Goal: Transaction & Acquisition: Purchase product/service

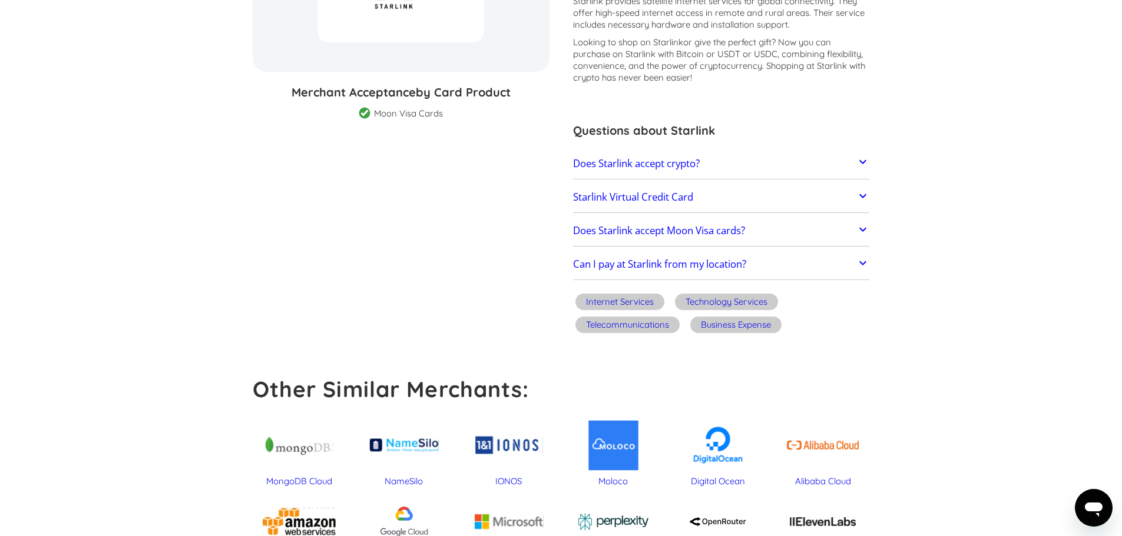
scroll to position [196, 0]
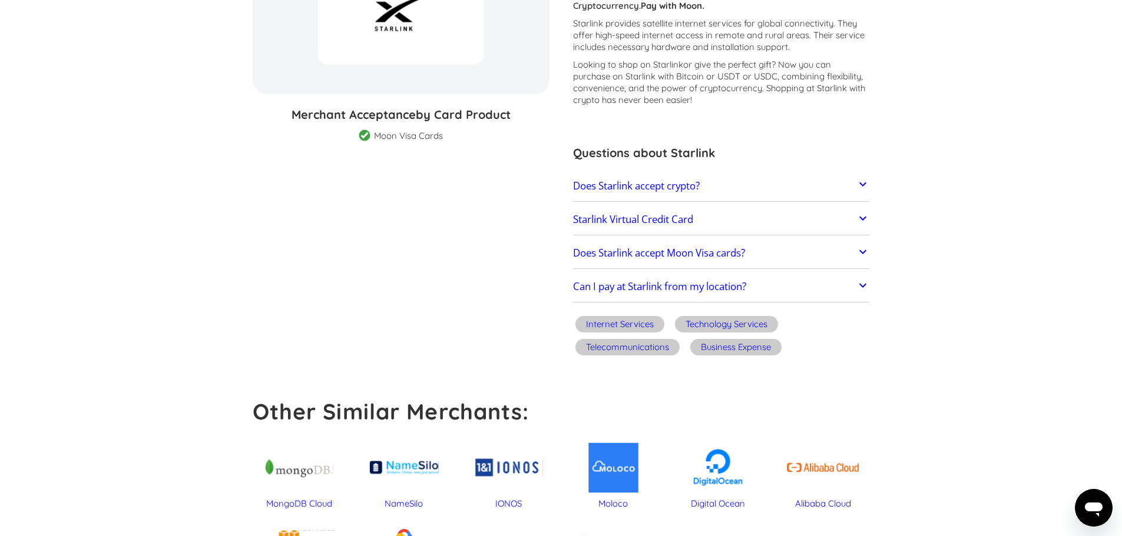
click at [678, 220] on h2 "Starlink Virtual Credit Card" at bounding box center [633, 220] width 120 height 12
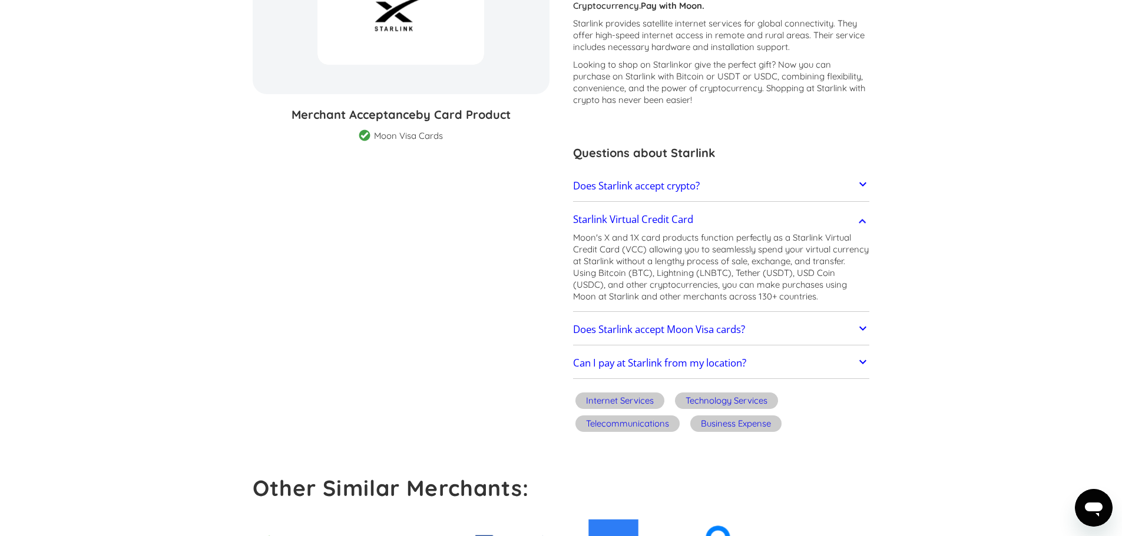
click at [629, 330] on h2 "Does Starlink accept Moon Visa cards?" at bounding box center [659, 330] width 172 height 12
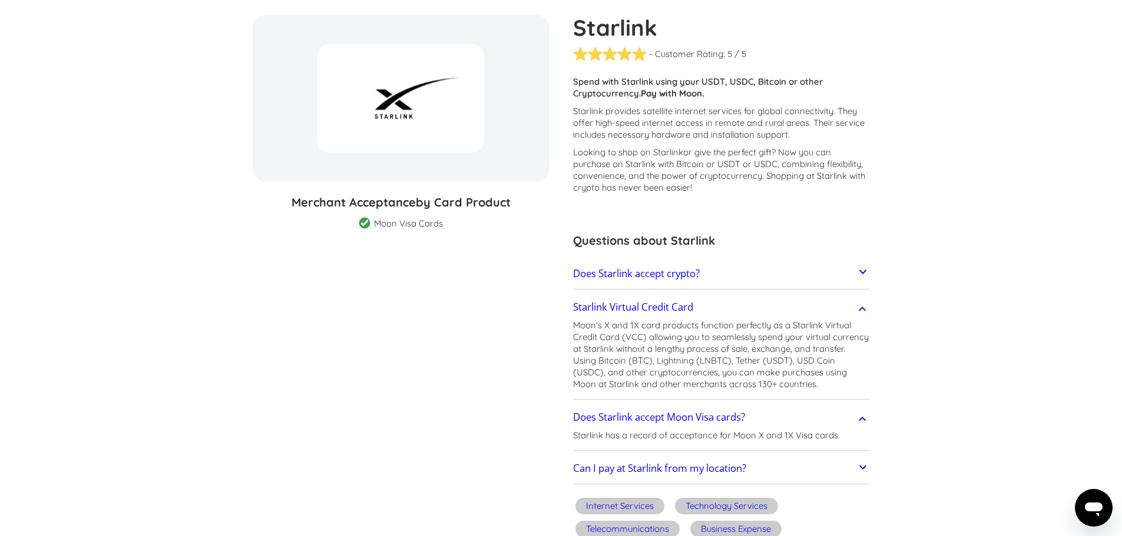
scroll to position [0, 0]
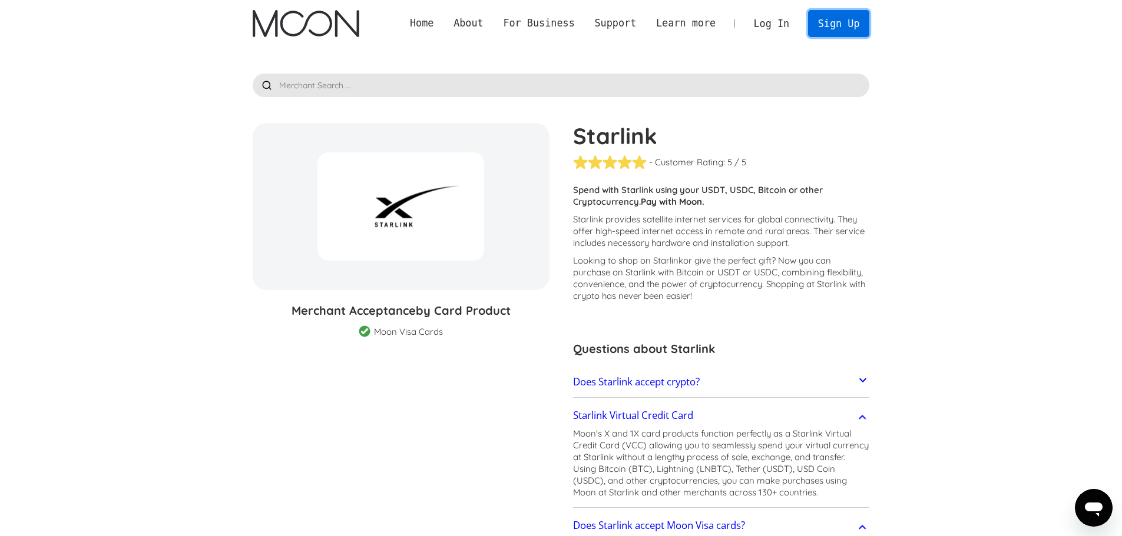
click at [837, 28] on link "Sign Up" at bounding box center [838, 23] width 61 height 26
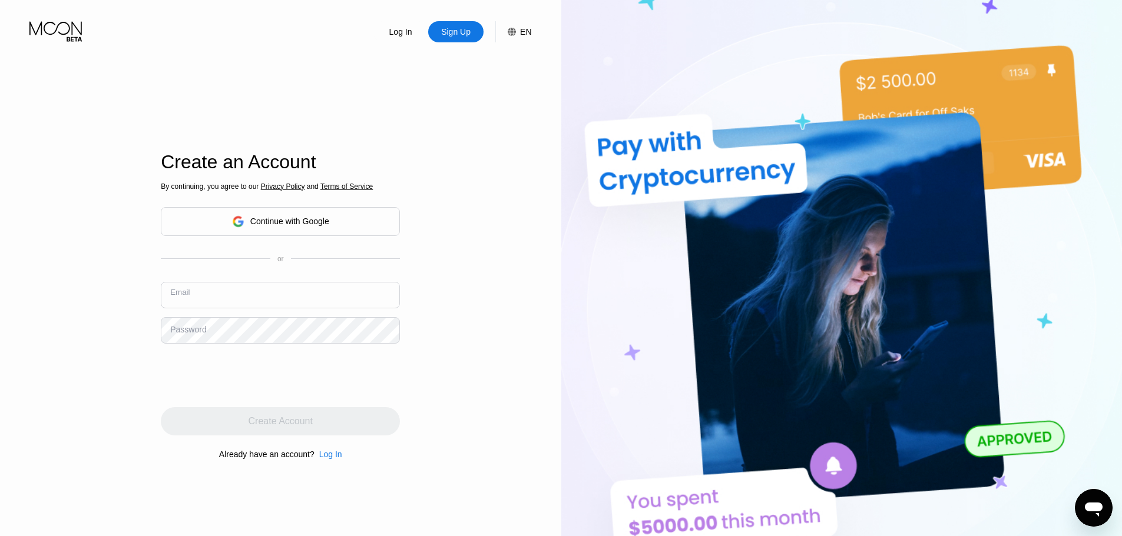
click at [206, 291] on input "text" at bounding box center [280, 295] width 239 height 26
click at [211, 295] on input "text" at bounding box center [280, 295] width 239 height 26
click at [213, 294] on input "text" at bounding box center [280, 295] width 239 height 26
click at [200, 302] on input "text" at bounding box center [280, 295] width 239 height 26
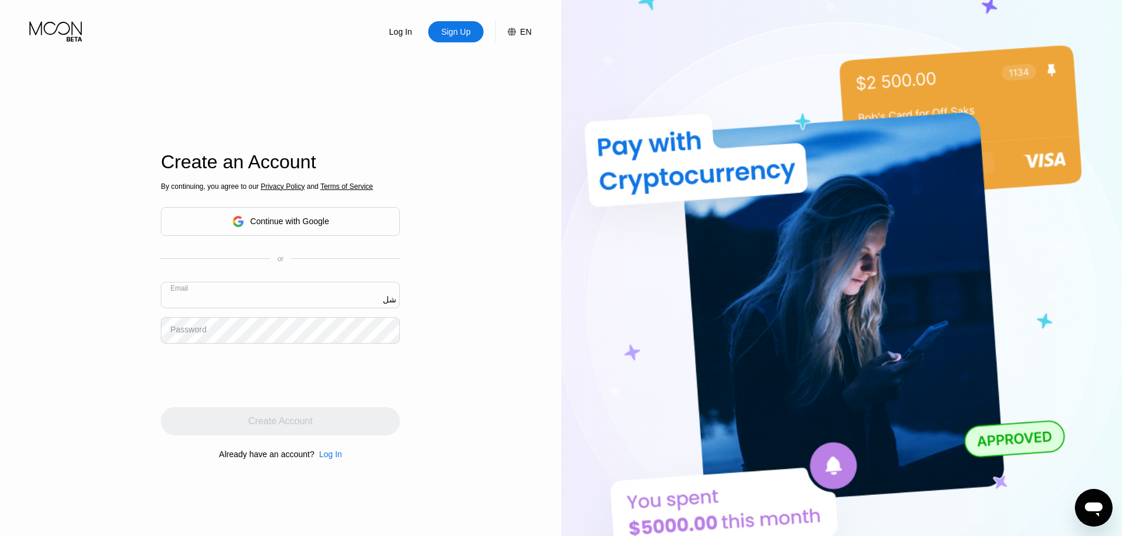
type input "ش"
type input "[EMAIL_ADDRESS][DOMAIN_NAME]"
click at [451, 448] on div "Log In Sign Up EN Language English Save Create an Account By continuing, you ag…" at bounding box center [280, 295] width 561 height 590
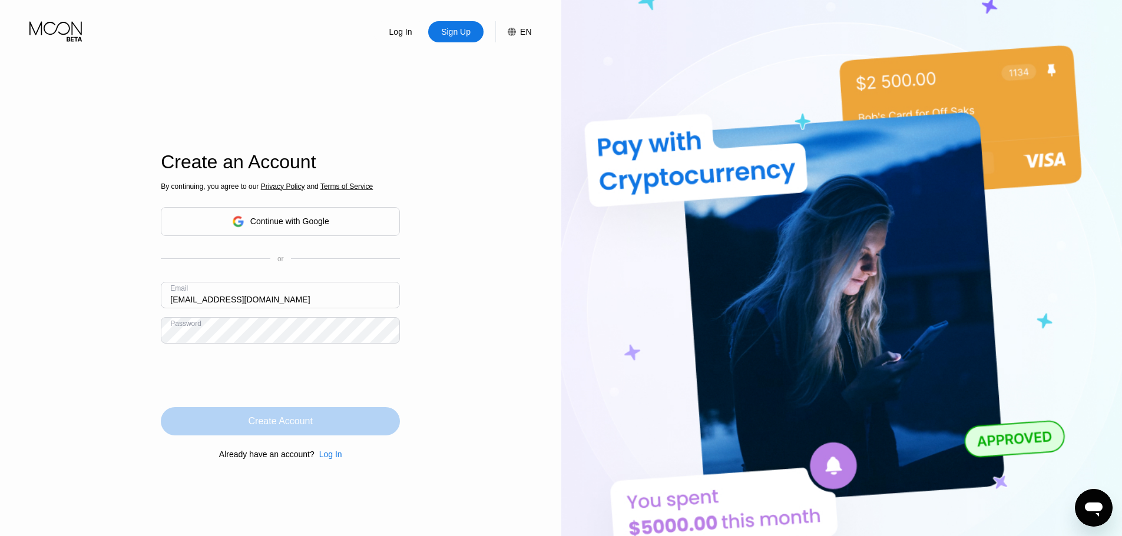
click at [269, 418] on div "Create Account" at bounding box center [280, 422] width 64 height 12
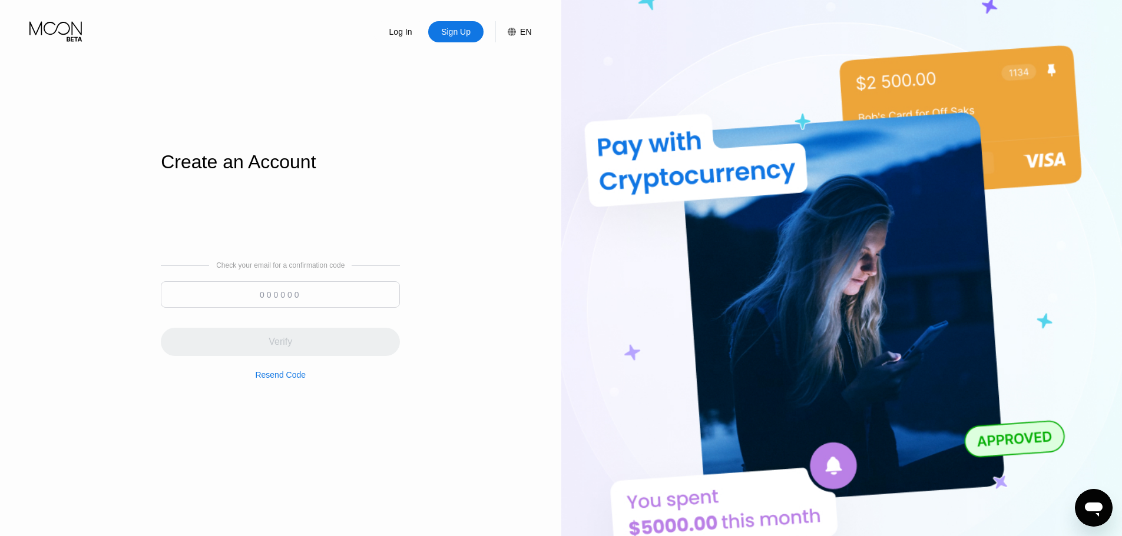
click at [274, 287] on input at bounding box center [280, 294] width 239 height 26
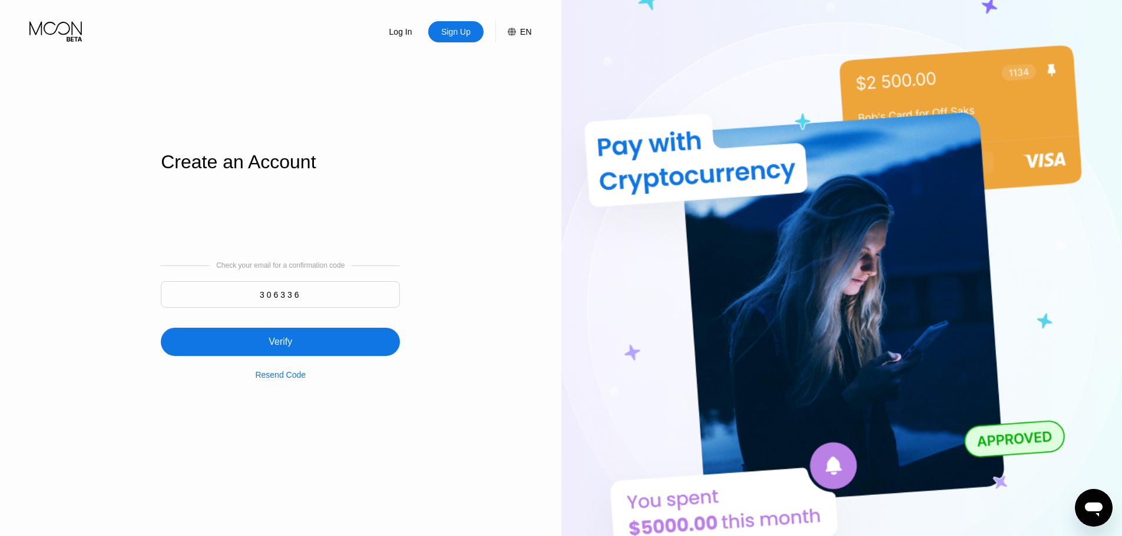
type input "306336"
click at [265, 346] on div "Verify" at bounding box center [280, 342] width 239 height 28
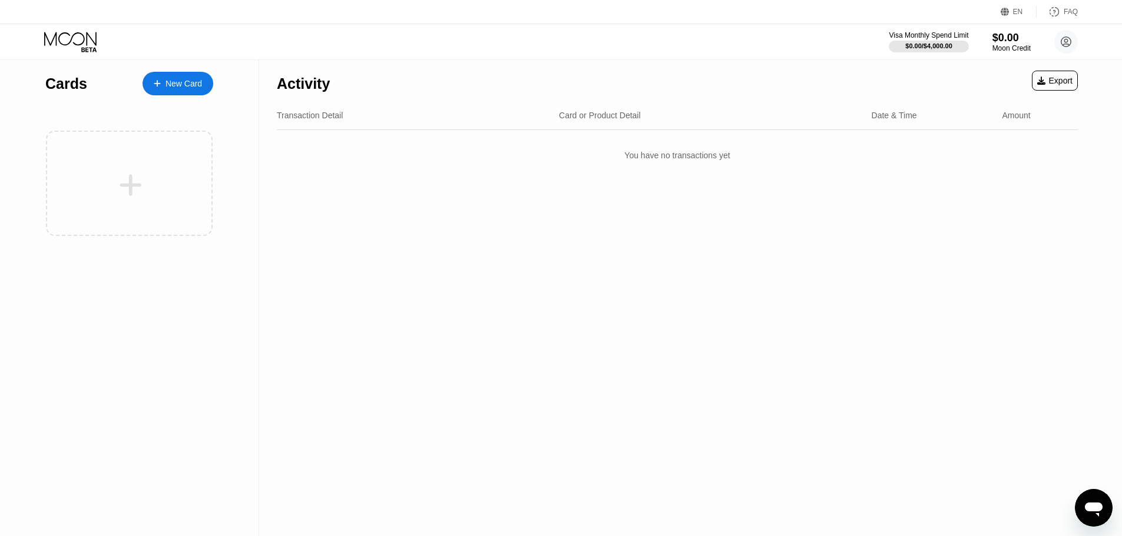
click at [1012, 11] on div "EN" at bounding box center [1006, 12] width 12 height 12
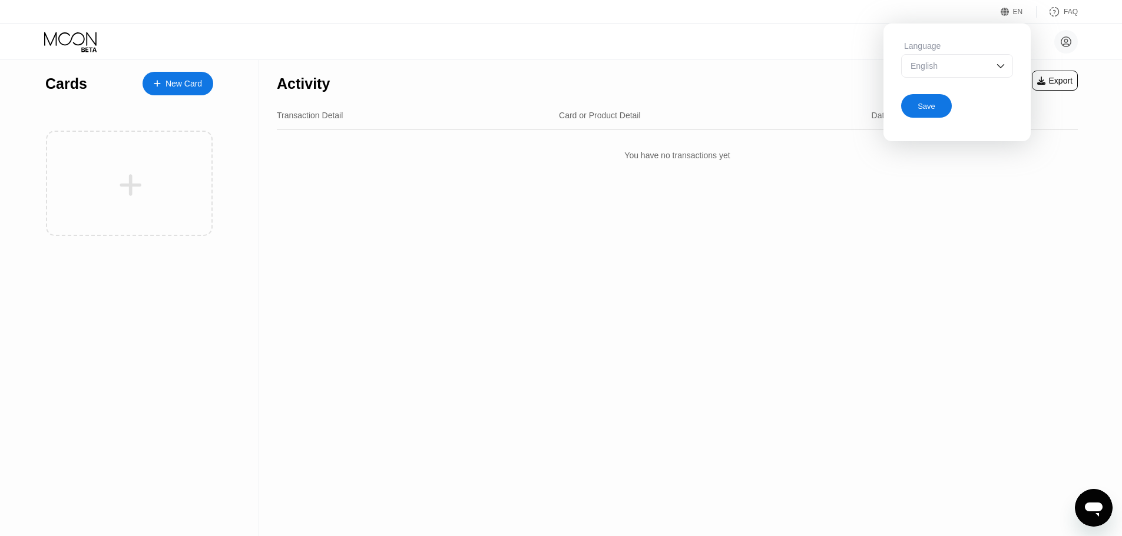
click at [980, 64] on div "English" at bounding box center [947, 65] width 81 height 9
click at [737, 57] on div "[EMAIL_ADDRESS][DOMAIN_NAME]  Home Settings Support Careers About Us Log out P…" at bounding box center [561, 41] width 1122 height 35
click at [923, 319] on div "Activity Export Transaction Detail Card or Product Detail Date & Time Amount Yo…" at bounding box center [677, 298] width 836 height 476
click at [308, 190] on div "Activity Export Transaction Detail Card or Product Detail Date & Time Amount Yo…" at bounding box center [677, 298] width 836 height 476
click at [163, 86] on div at bounding box center [163, 84] width 5 height 10
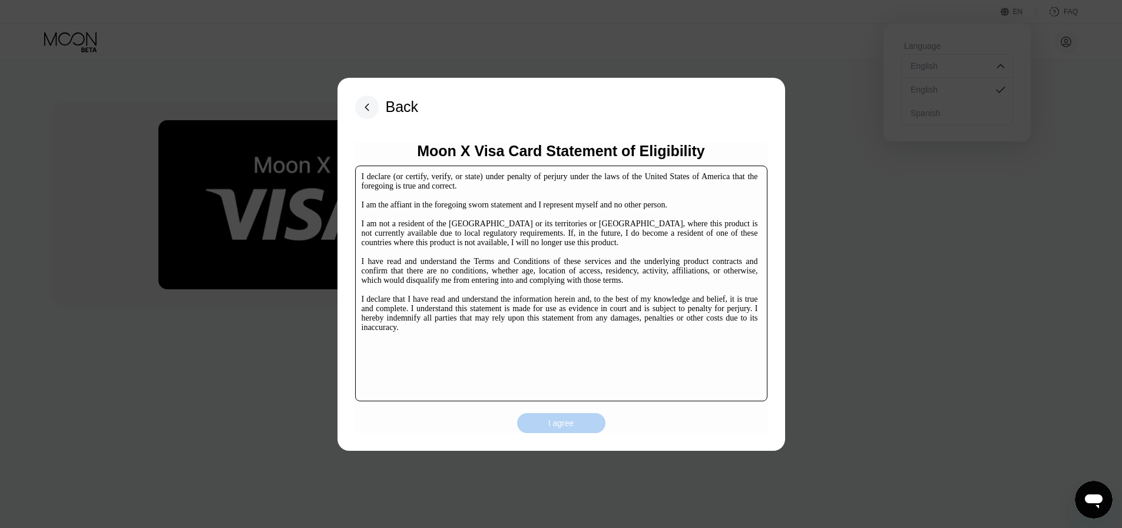
click at [559, 426] on div "I agree" at bounding box center [561, 422] width 26 height 11
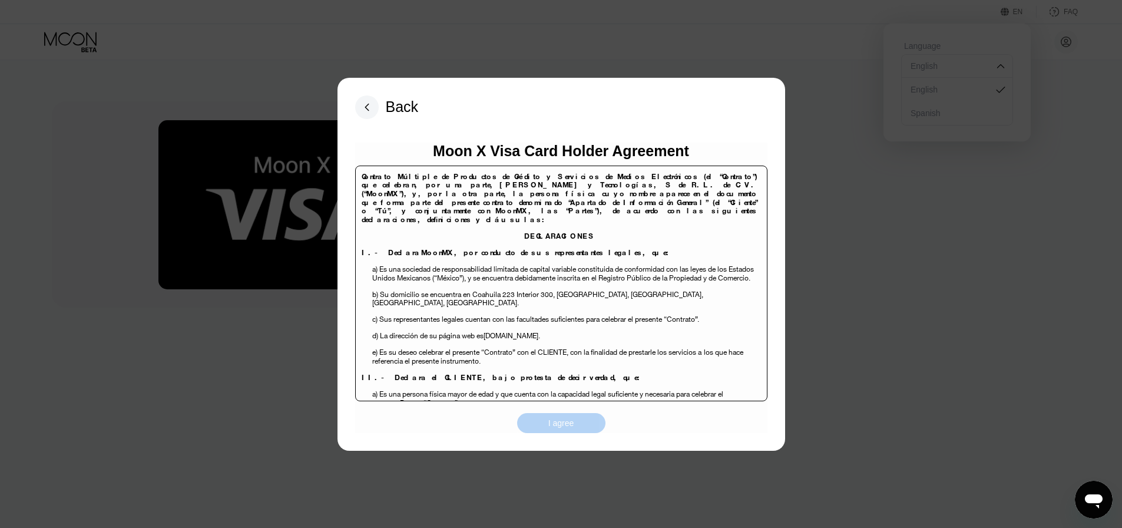
click at [565, 426] on div "I agree" at bounding box center [561, 422] width 26 height 11
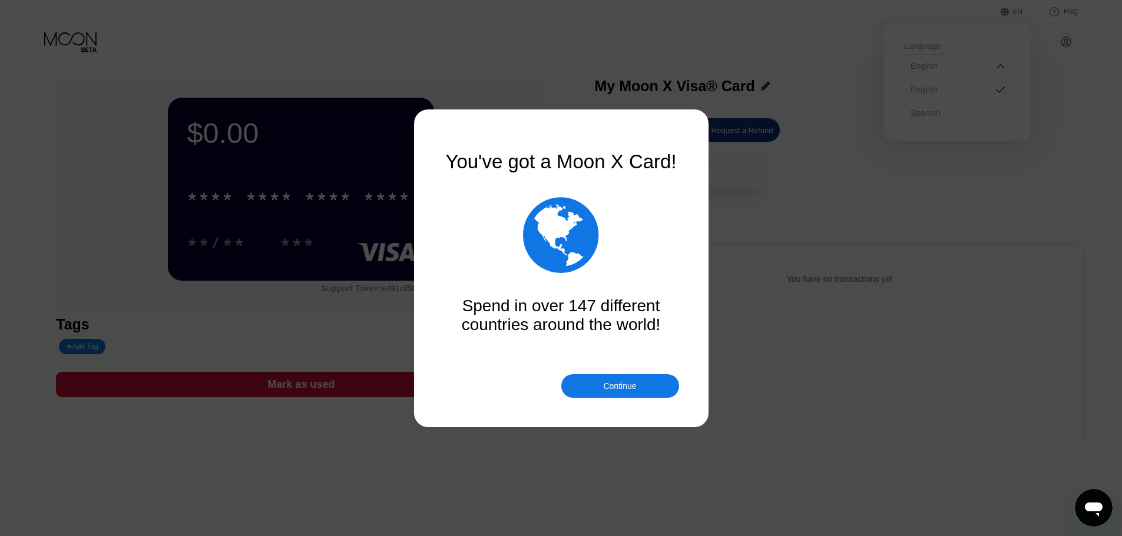
click at [624, 387] on div "Continue" at bounding box center [619, 386] width 33 height 9
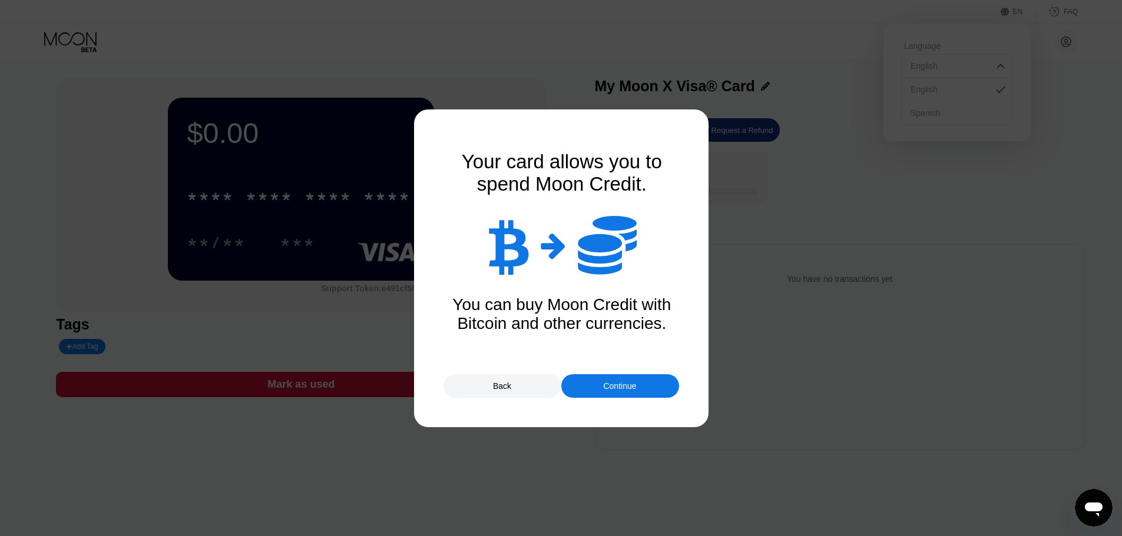
click at [619, 383] on div "Continue" at bounding box center [619, 386] width 33 height 9
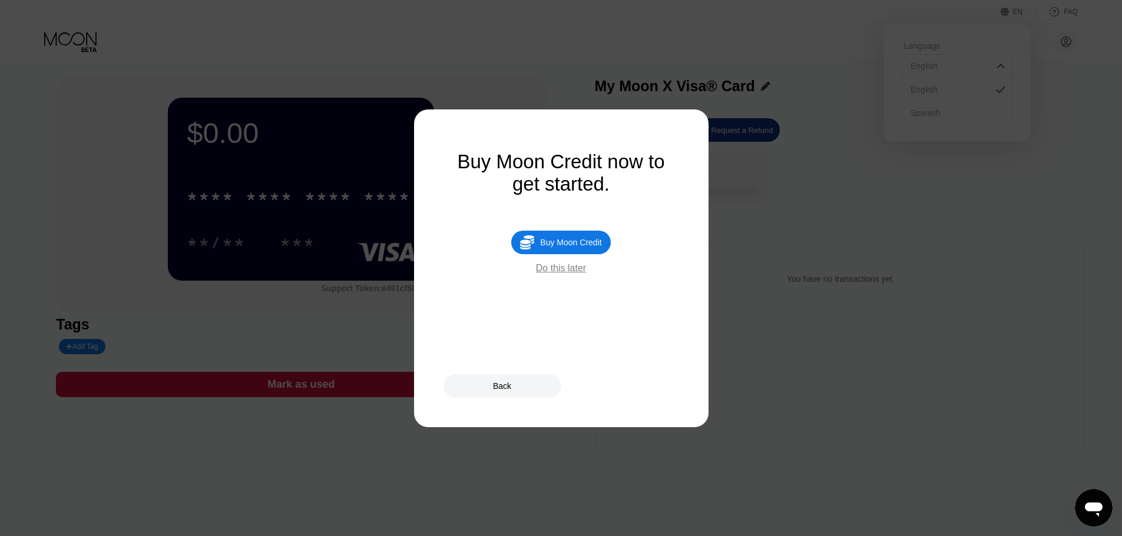
click at [544, 274] on div "Do this later" at bounding box center [561, 268] width 50 height 11
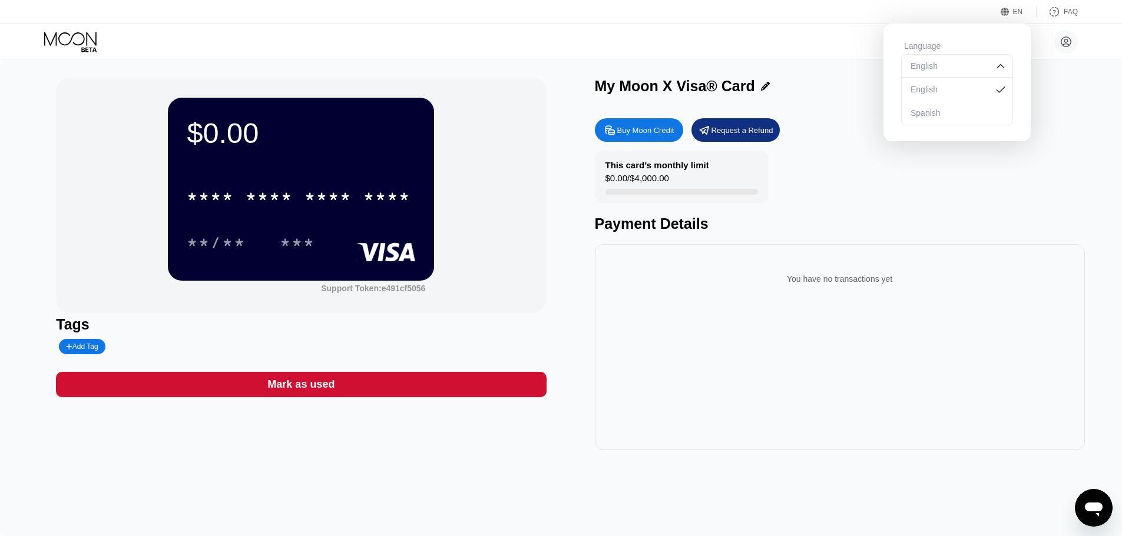
click at [649, 132] on div "Buy Moon Credit" at bounding box center [645, 130] width 57 height 10
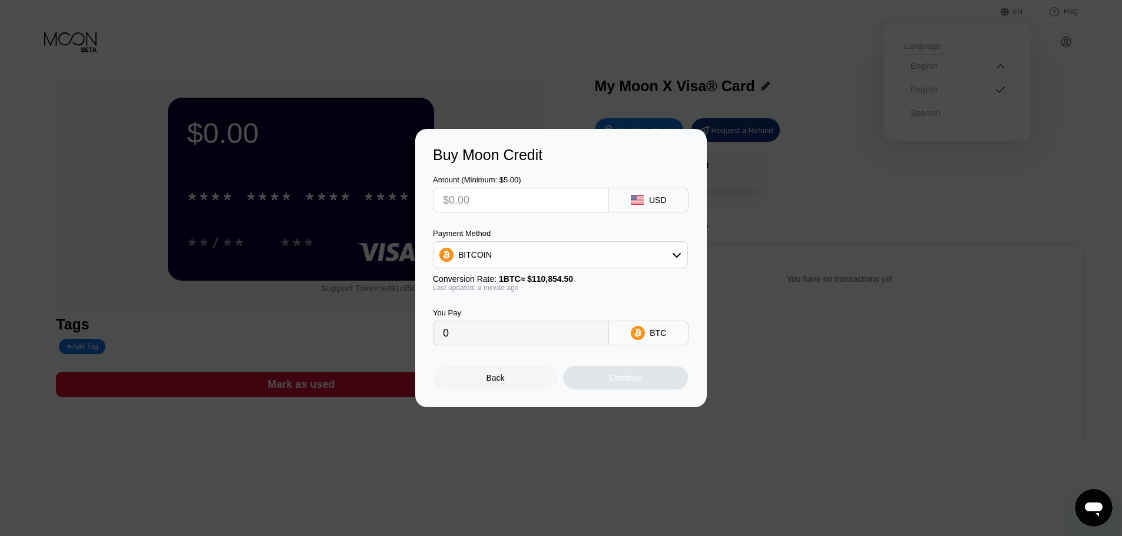
click at [496, 197] on input "text" at bounding box center [521, 200] width 156 height 24
click at [508, 254] on div "BITCOIN" at bounding box center [560, 255] width 254 height 24
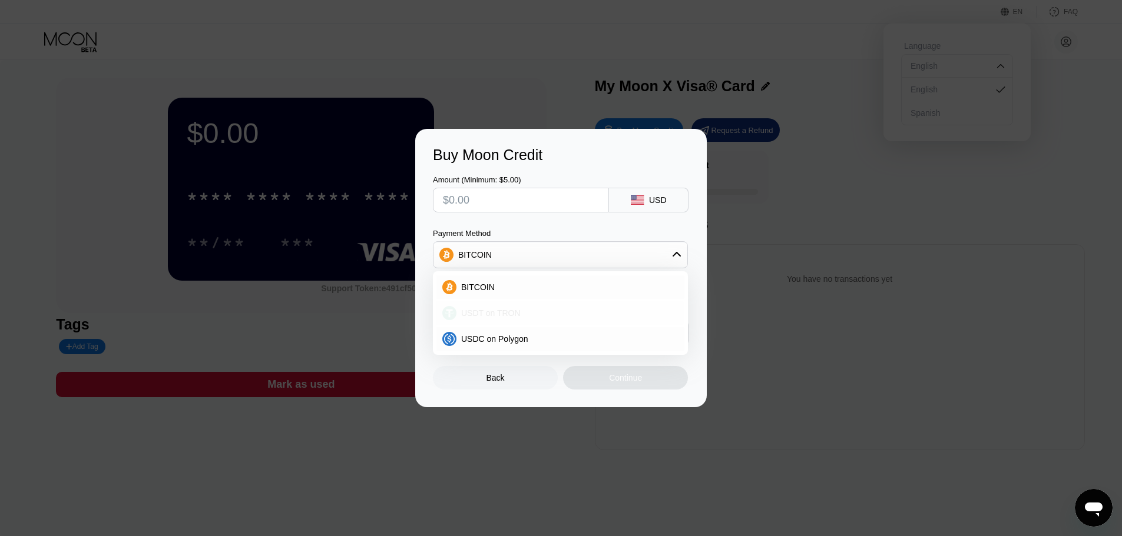
click at [493, 316] on span "USDT on TRON" at bounding box center [490, 313] width 59 height 9
type input "0.00"
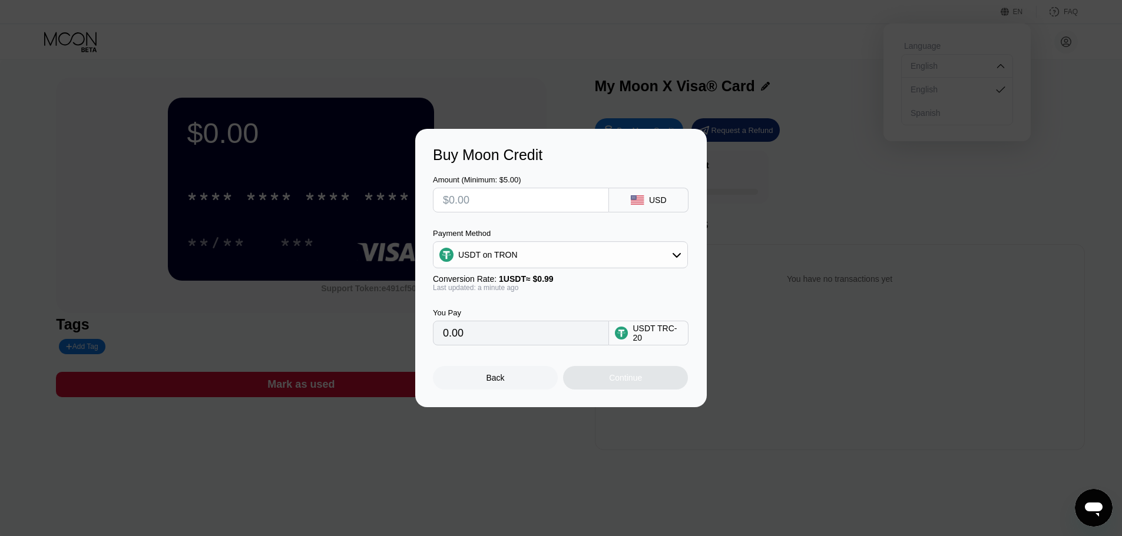
click at [470, 204] on input "text" at bounding box center [521, 200] width 156 height 24
type input "$5"
type input "5.05"
click at [467, 359] on div "Back Continue" at bounding box center [561, 368] width 256 height 44
click at [661, 354] on div "Back Continue" at bounding box center [561, 368] width 256 height 44
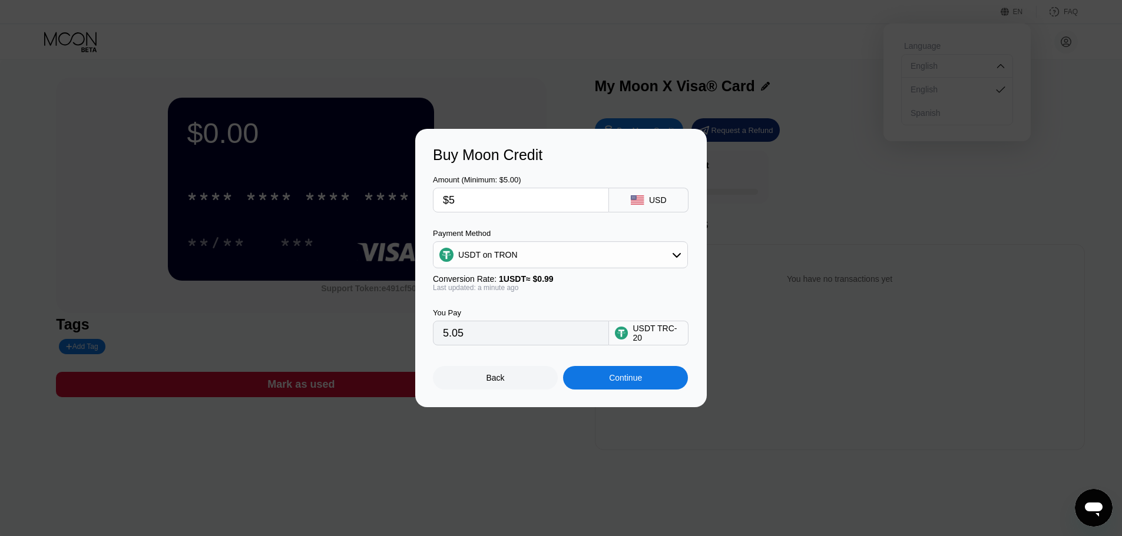
click at [641, 341] on div "USDT TRC-20" at bounding box center [656, 333] width 49 height 19
drag, startPoint x: 463, startPoint y: 204, endPoint x: 451, endPoint y: 204, distance: 11.8
click at [451, 204] on input "$5" at bounding box center [521, 200] width 156 height 24
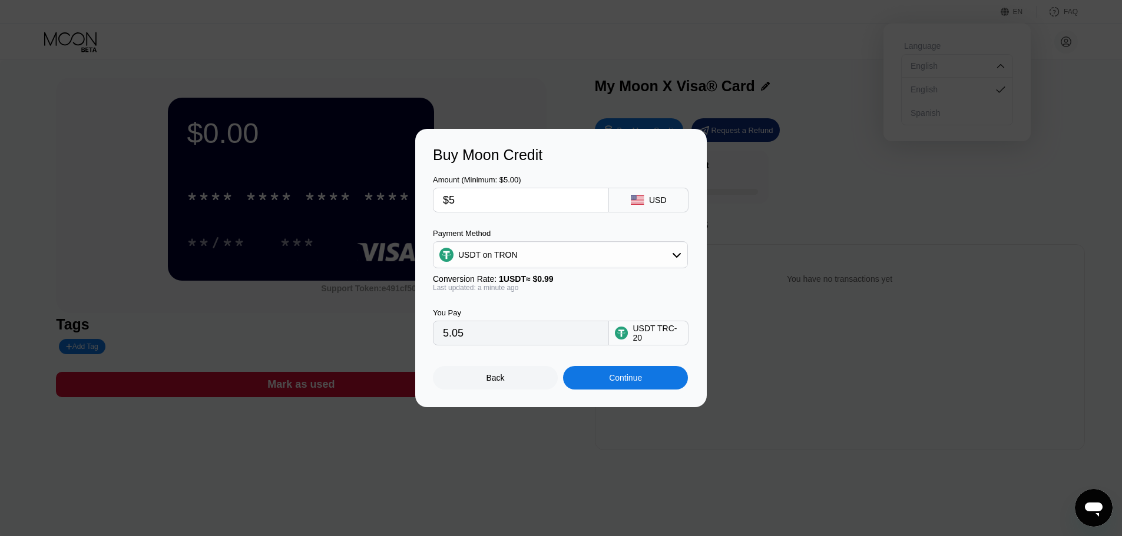
type input "$2"
type input "2.02"
type input "$20"
type input "20.20"
type input "$20"
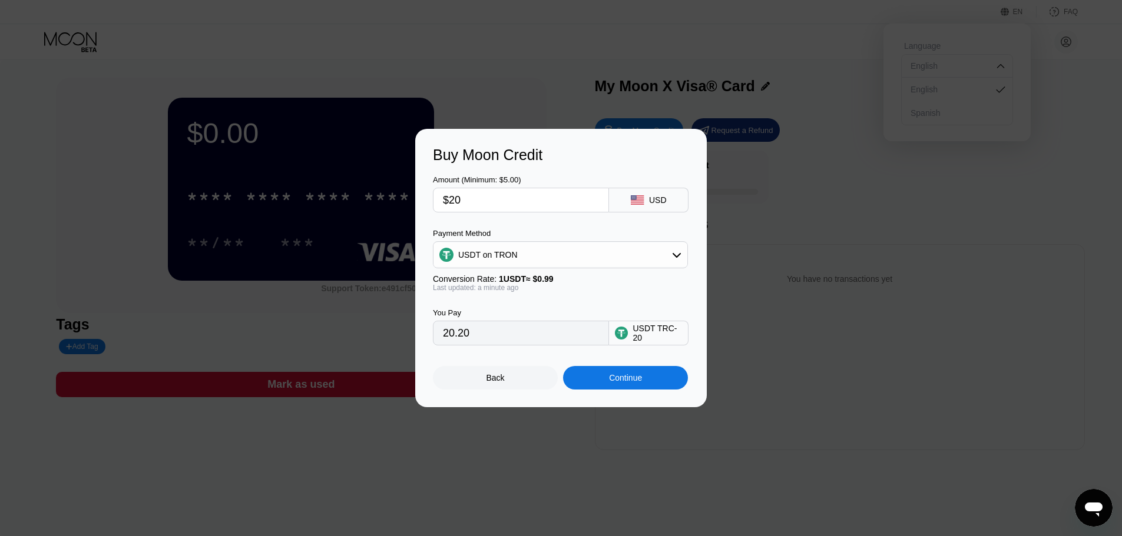
click at [424, 346] on div "Buy Moon Credit Amount (Minimum: $5.00) $20 USD Payment Method USDT on TRON Con…" at bounding box center [560, 268] width 291 height 279
click at [455, 346] on div "20.20" at bounding box center [521, 333] width 176 height 25
click at [625, 383] on div "Continue" at bounding box center [625, 377] width 33 height 9
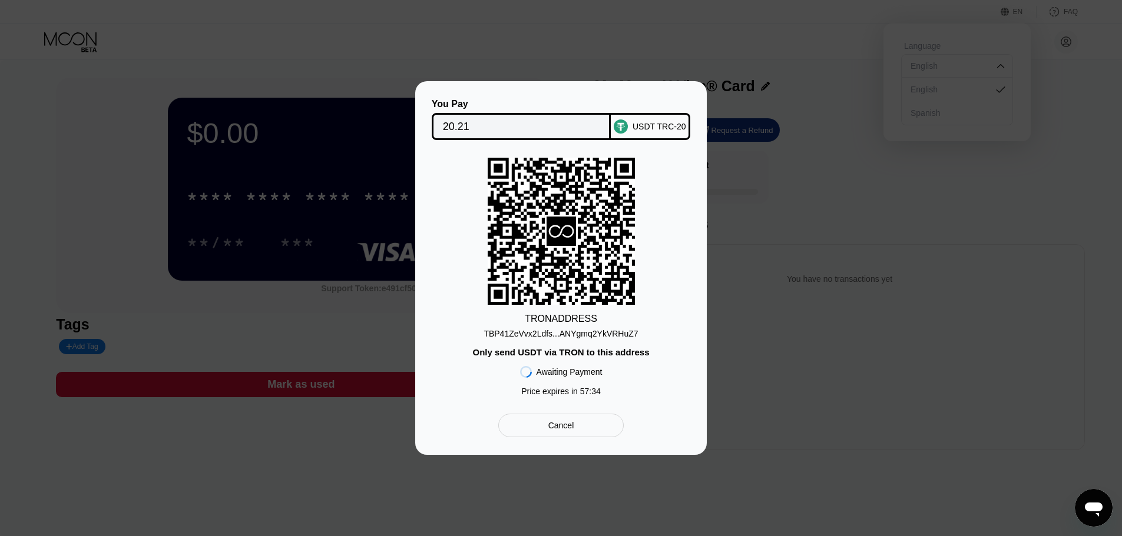
click at [450, 119] on input "20.21" at bounding box center [521, 127] width 157 height 24
click at [447, 127] on input "20.21" at bounding box center [521, 127] width 157 height 24
click at [580, 425] on div "Cancel" at bounding box center [560, 426] width 125 height 24
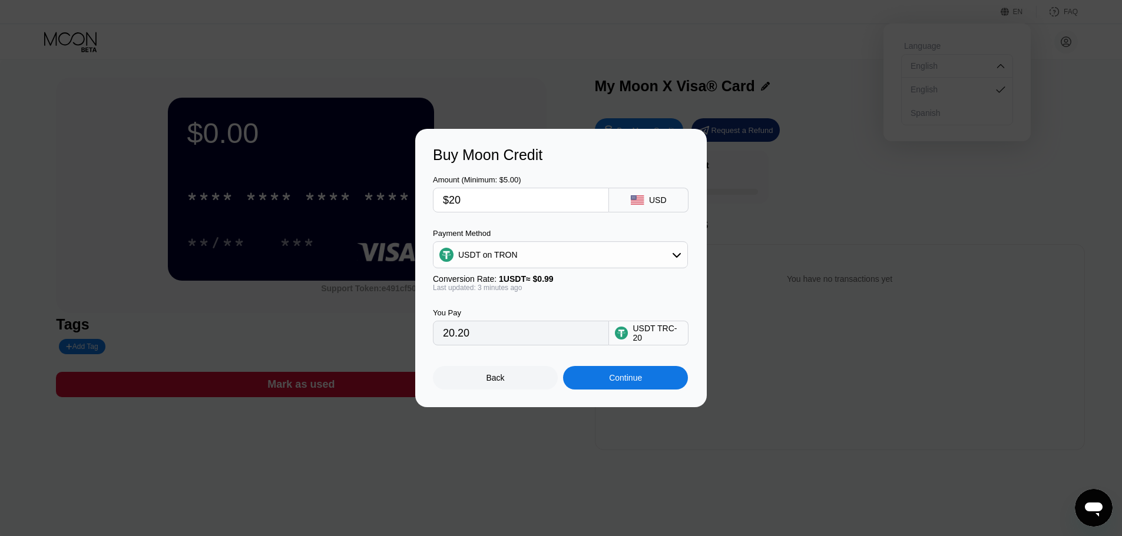
click at [515, 383] on div "Back" at bounding box center [495, 378] width 125 height 24
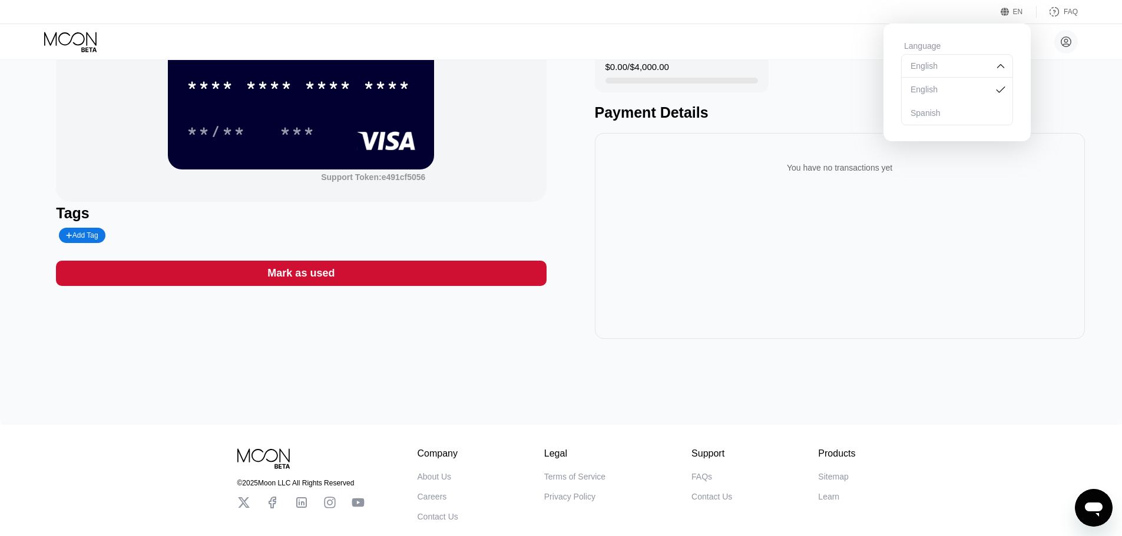
scroll to position [177, 0]
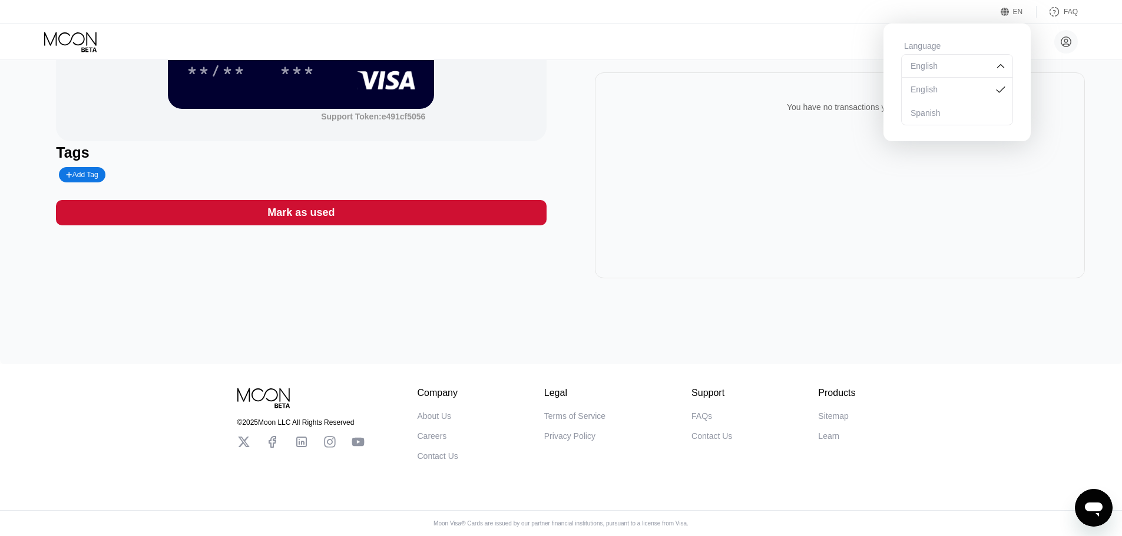
click at [1056, 164] on div "You have no transactions yet" at bounding box center [840, 175] width 490 height 206
click at [703, 45] on div "[EMAIL_ADDRESS][DOMAIN_NAME]  Home Settings Support Careers About Us Log out P…" at bounding box center [561, 41] width 1122 height 35
click at [82, 42] on icon at bounding box center [71, 42] width 55 height 21
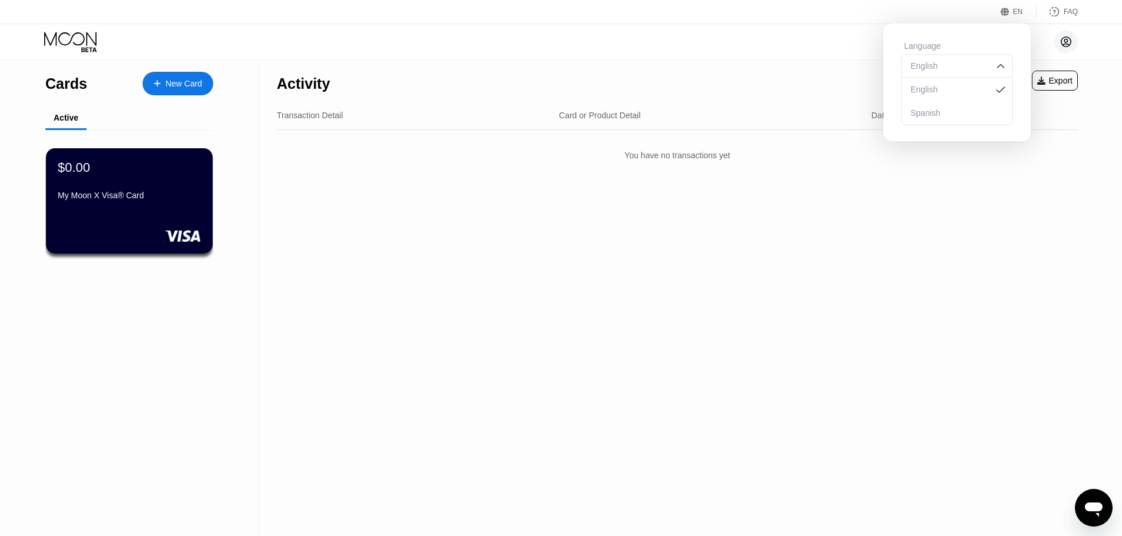
click at [1062, 40] on icon at bounding box center [1066, 42] width 10 height 10
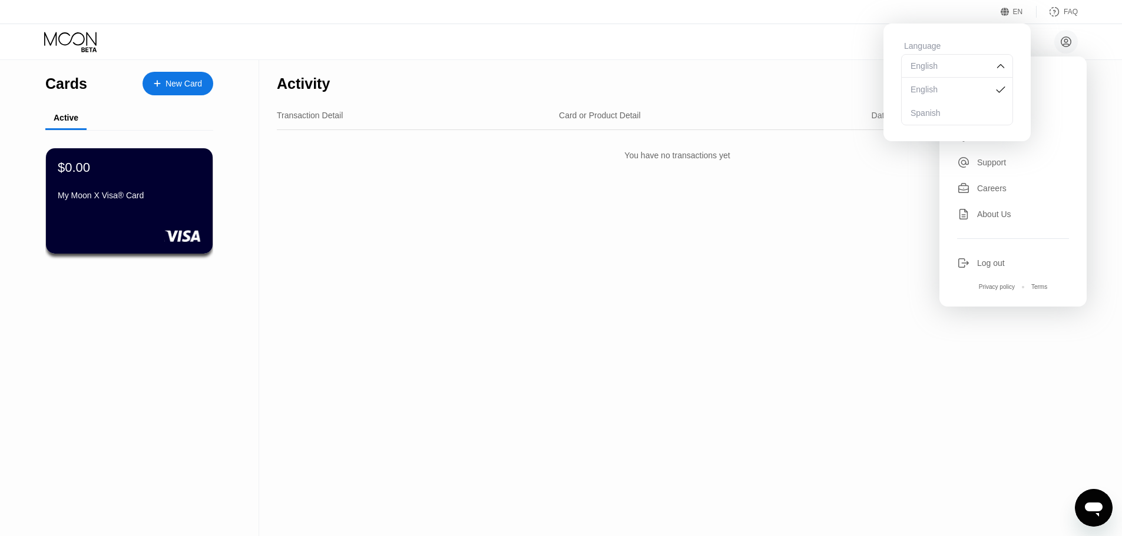
click at [992, 258] on div "Log out" at bounding box center [991, 262] width 28 height 9
